Goal: Task Accomplishment & Management: Use online tool/utility

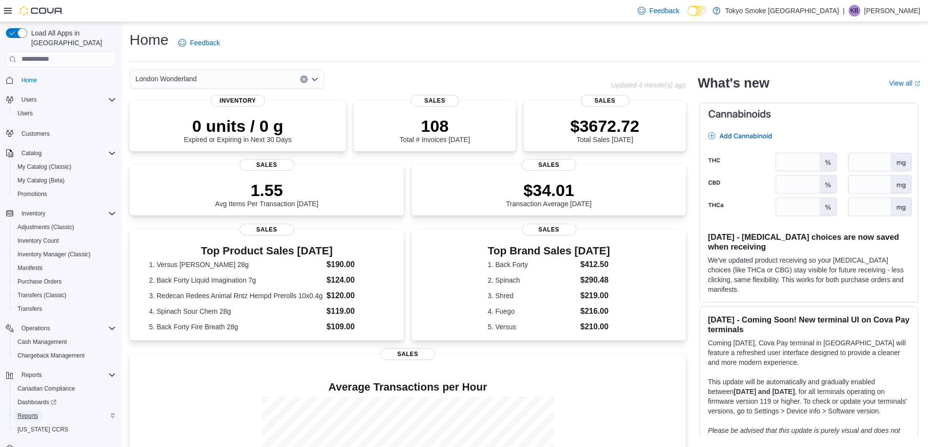
click at [29, 412] on span "Reports" at bounding box center [28, 416] width 20 height 8
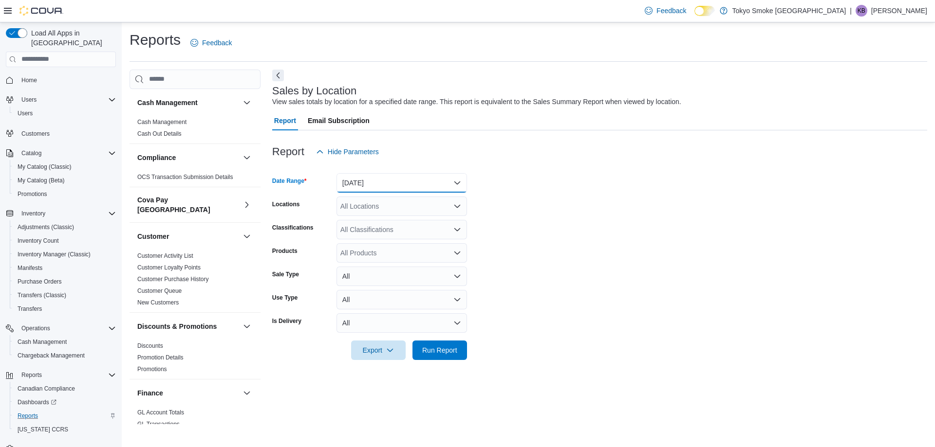
click at [371, 188] on button "[DATE]" at bounding box center [401, 182] width 130 height 19
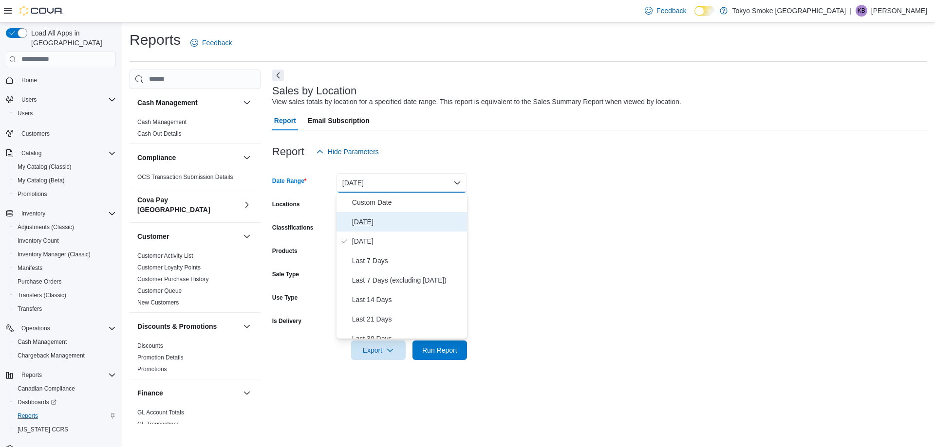
click at [355, 218] on span "[DATE]" at bounding box center [407, 222] width 111 height 12
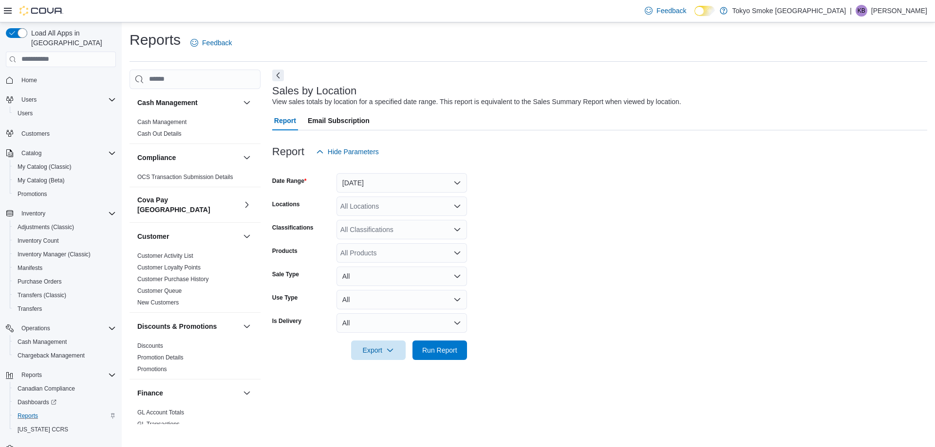
click at [358, 205] on div "All Locations" at bounding box center [401, 206] width 130 height 19
type input "**"
click at [361, 216] on button "London Wonderland" at bounding box center [401, 223] width 130 height 14
click at [594, 252] on form "Date Range [DATE] Locations [GEOGRAPHIC_DATA] Wonderland Classifications All Cl…" at bounding box center [599, 261] width 655 height 199
click at [448, 352] on span "Run Report" at bounding box center [439, 350] width 35 height 10
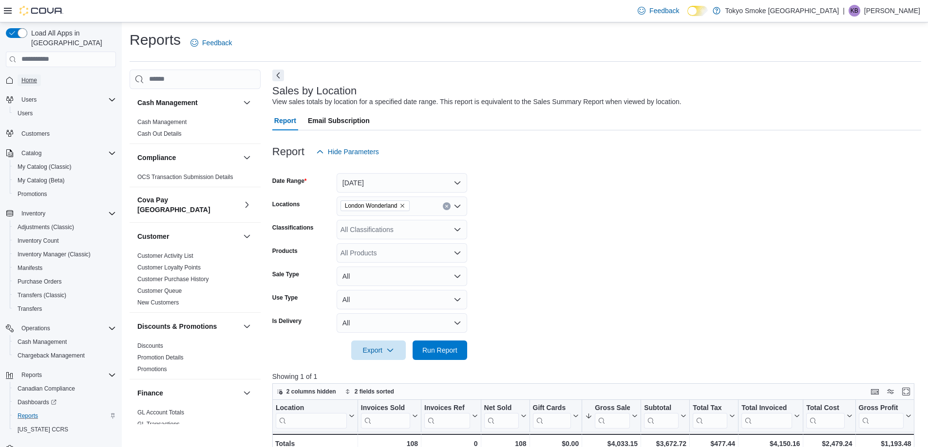
click at [23, 76] on span "Home" at bounding box center [29, 80] width 16 height 12
